Goal: Transaction & Acquisition: Purchase product/service

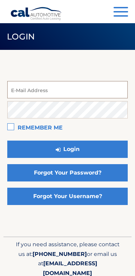
click at [78, 88] on input "email" at bounding box center [67, 89] width 121 height 17
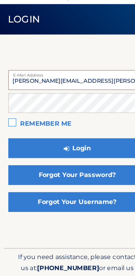
type input "liliana.m.cabal@gmail.com"
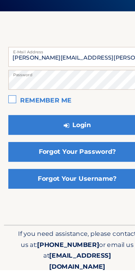
click at [11, 121] on label "Remember Me" at bounding box center [67, 128] width 121 height 14
click at [0, 0] on input "Remember Me" at bounding box center [0, 0] width 0 height 0
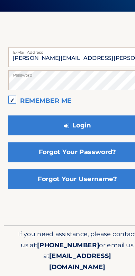
click at [75, 136] on button "Login" at bounding box center [67, 144] width 121 height 17
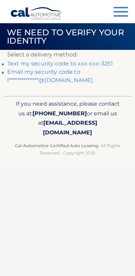
click at [100, 64] on link "Text my security code to xxx-xxx-3251" at bounding box center [60, 63] width 106 height 7
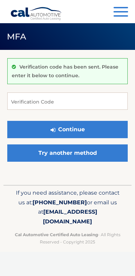
click at [104, 66] on p "Verification code has been sent. Please enter it below to continue." at bounding box center [65, 71] width 107 height 15
click at [70, 96] on input "Verification Code" at bounding box center [67, 101] width 121 height 17
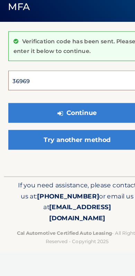
type input "369697"
click at [68, 121] on button "Continue" at bounding box center [67, 129] width 121 height 17
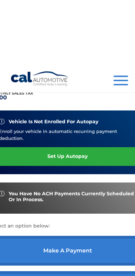
scroll to position [160, 0]
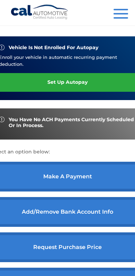
click at [86, 192] on link "make a payment" at bounding box center [68, 177] width 154 height 30
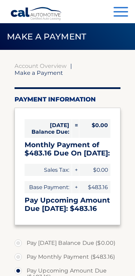
select select "NjNlYWVjOTAtYjI3ZC00ZjExLTk3ZTQtYWMyMmE1YTNhNTAw"
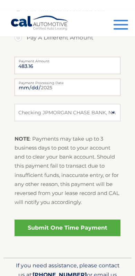
scroll to position [282, 0]
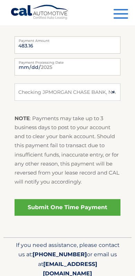
click at [82, 206] on link "Submit One Time Payment" at bounding box center [68, 207] width 106 height 17
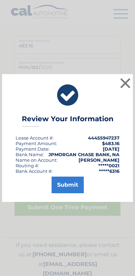
click at [73, 182] on button "Submit" at bounding box center [68, 185] width 32 height 17
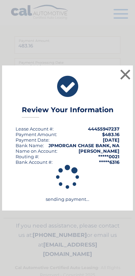
scroll to position [278, 0]
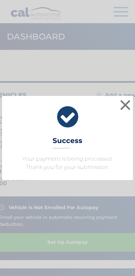
click at [127, 105] on button "×" at bounding box center [126, 105] width 14 height 14
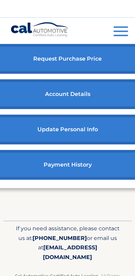
scroll to position [398, 0]
